Goal: Task Accomplishment & Management: Manage account settings

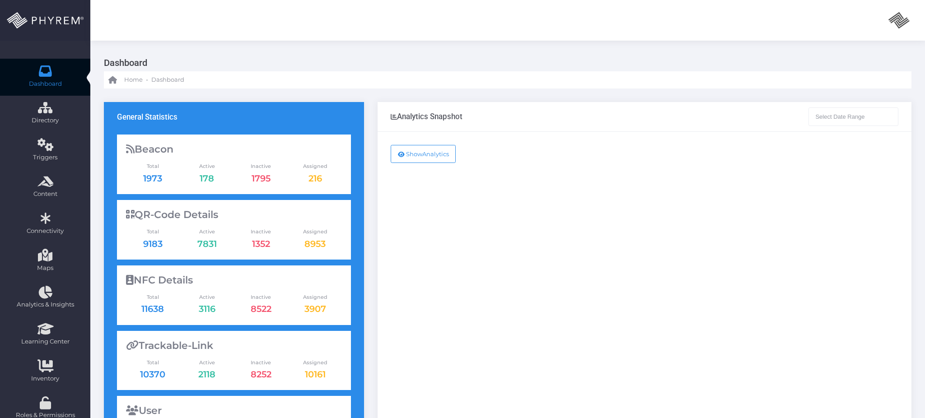
type input "[DATE] - [DATE]"
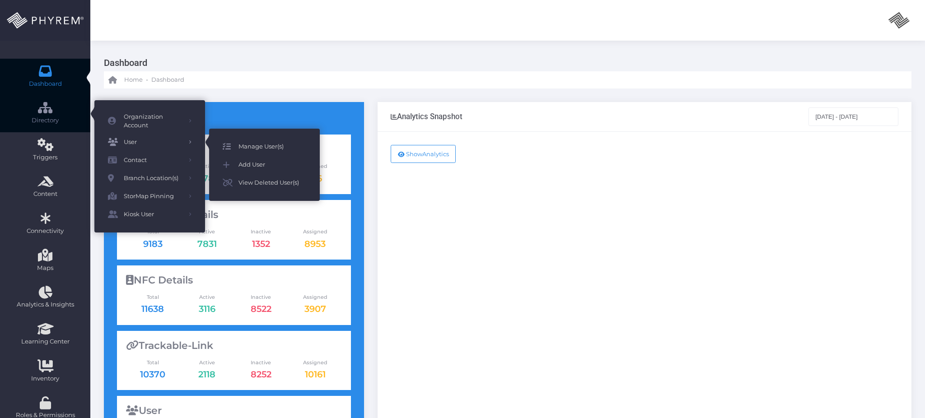
click at [285, 144] on span "Manage User(s)" at bounding box center [273, 147] width 68 height 12
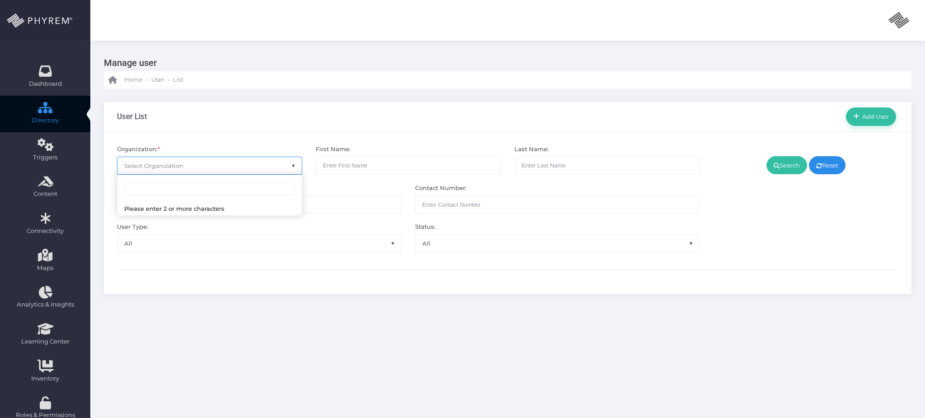
click at [254, 164] on span "Select Organization" at bounding box center [209, 165] width 184 height 17
type input "fineview"
select select "4794"
click at [784, 166] on link "Search" at bounding box center [787, 165] width 41 height 18
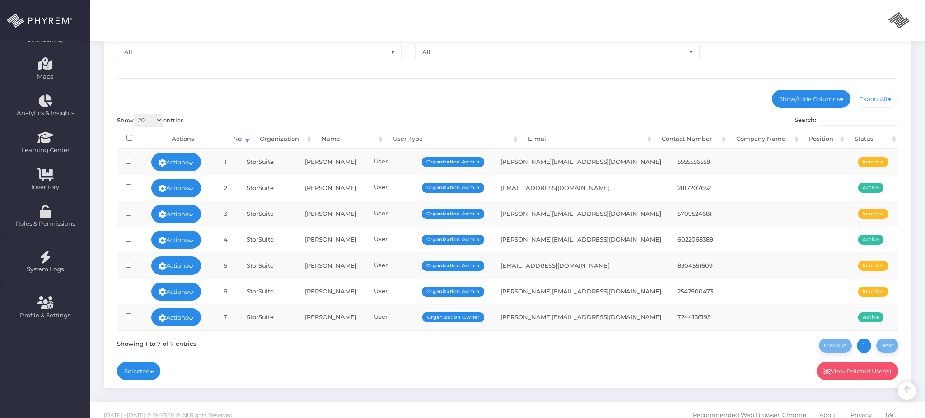
scroll to position [201, 0]
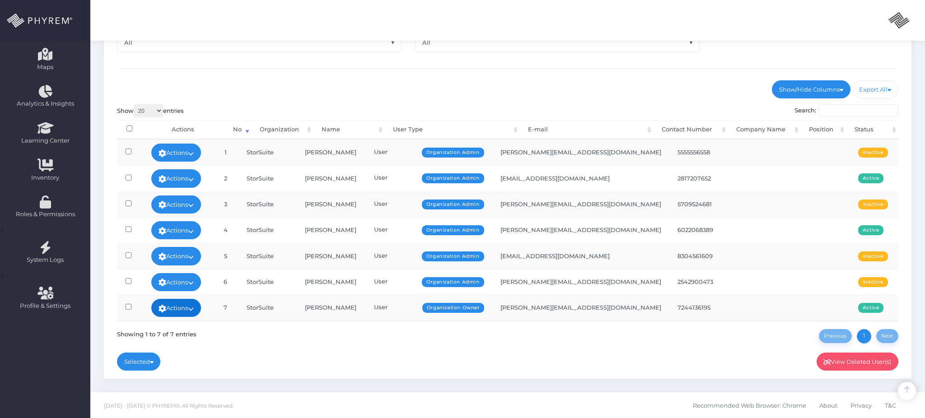
click at [193, 305] on link "Actions" at bounding box center [176, 308] width 50 height 18
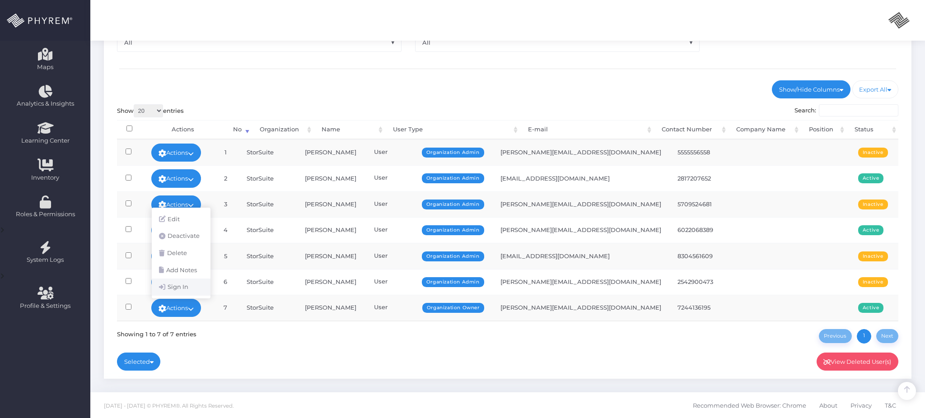
click at [193, 281] on link "Sign In" at bounding box center [181, 287] width 59 height 17
